Goal: Information Seeking & Learning: Learn about a topic

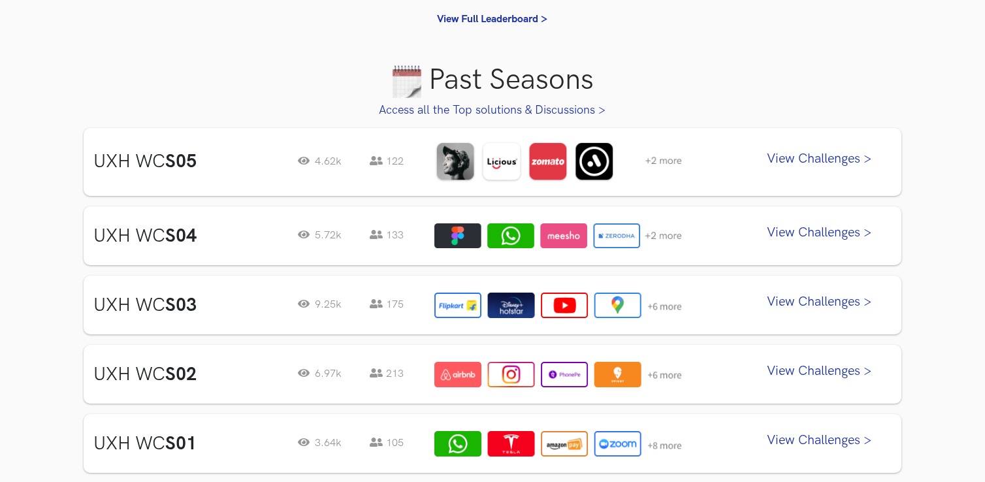
scroll to position [574, 0]
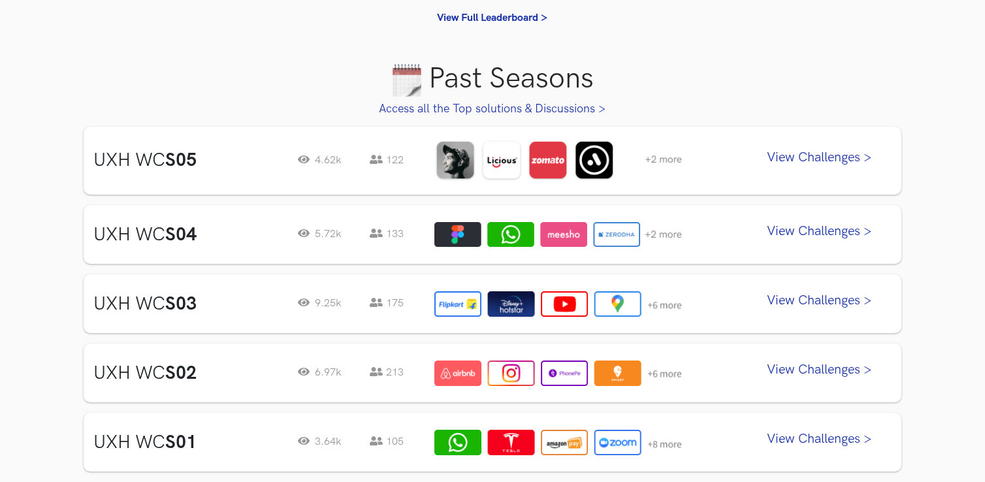
click at [783, 230] on link "View Challenges >" at bounding box center [820, 234] width 144 height 33
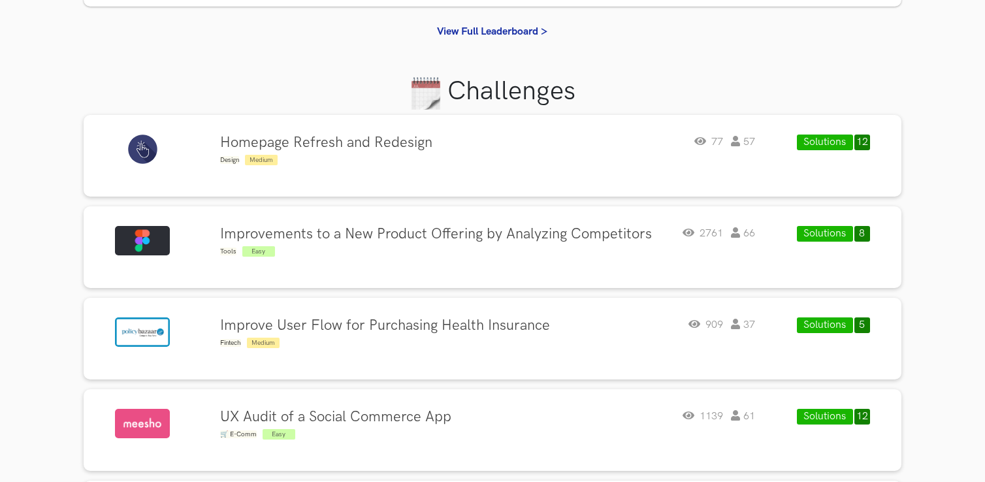
scroll to position [289, 0]
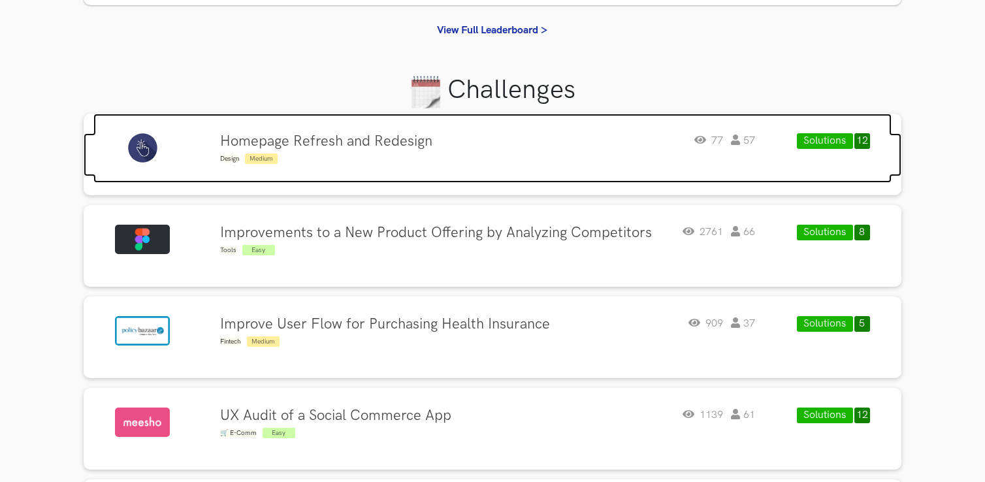
click at [323, 139] on h4 "Homepage Refresh and Redesign" at bounding box center [326, 141] width 212 height 17
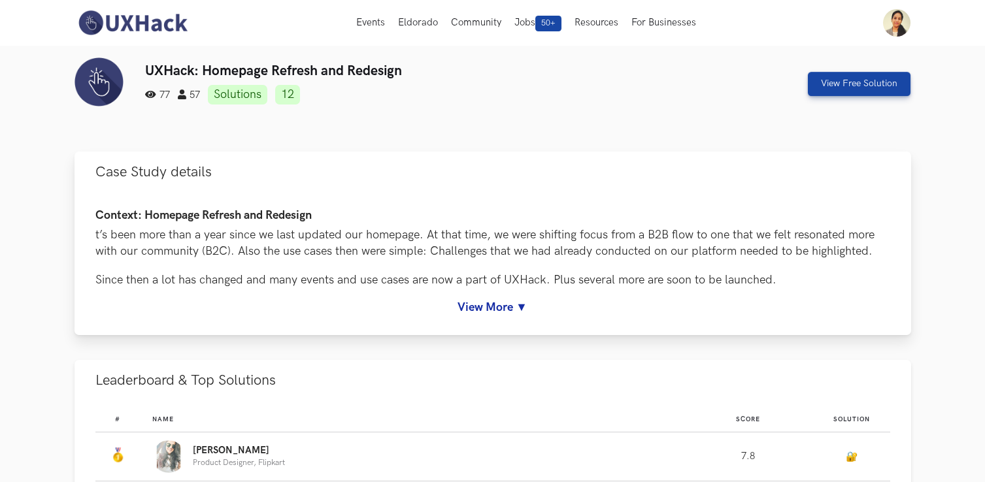
click at [497, 306] on link "View More ▼" at bounding box center [492, 308] width 795 height 14
